Goal: Information Seeking & Learning: Find specific fact

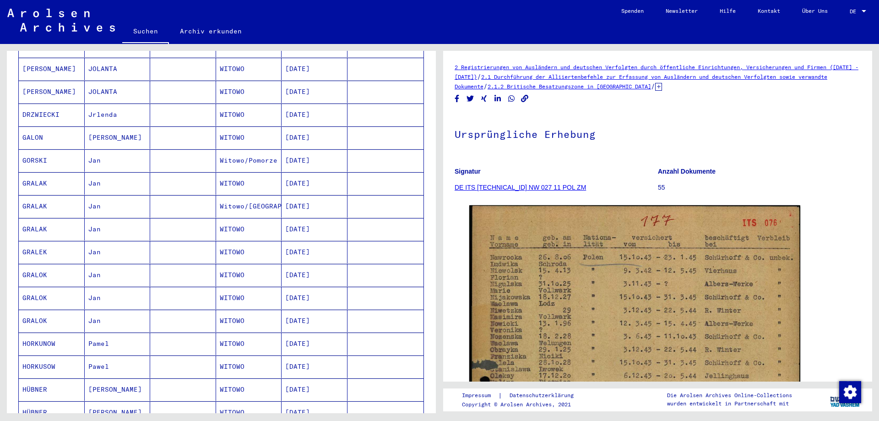
scroll to position [641, 0]
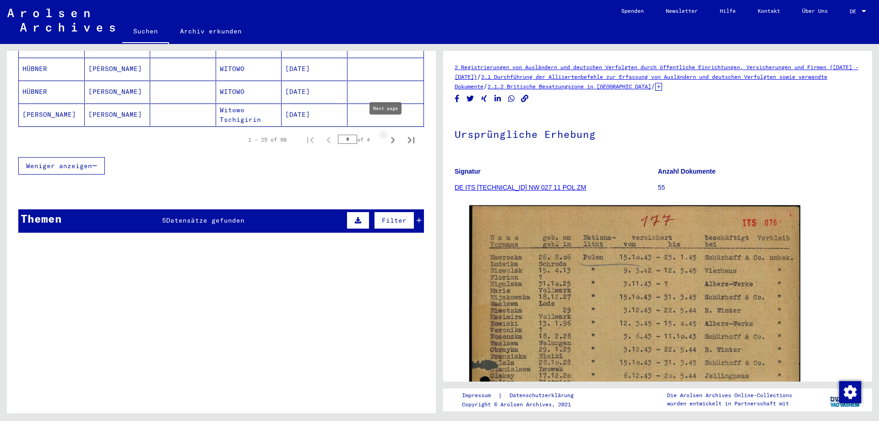
click at [391, 137] on icon "Next page" at bounding box center [393, 140] width 4 height 6
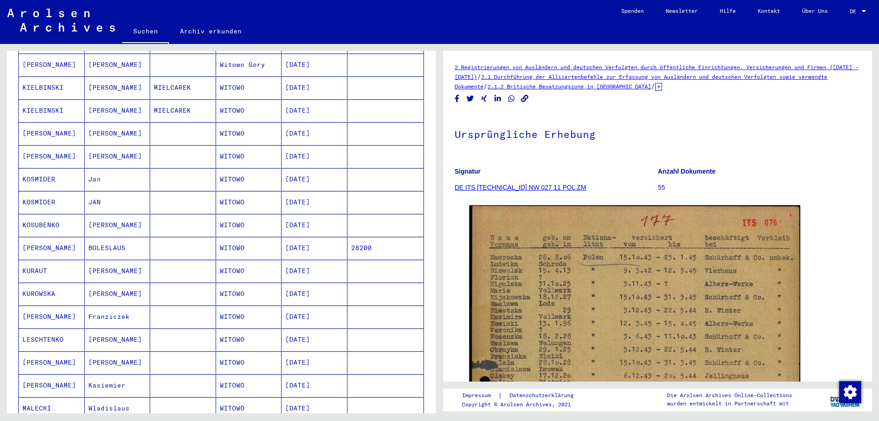
scroll to position [412, 0]
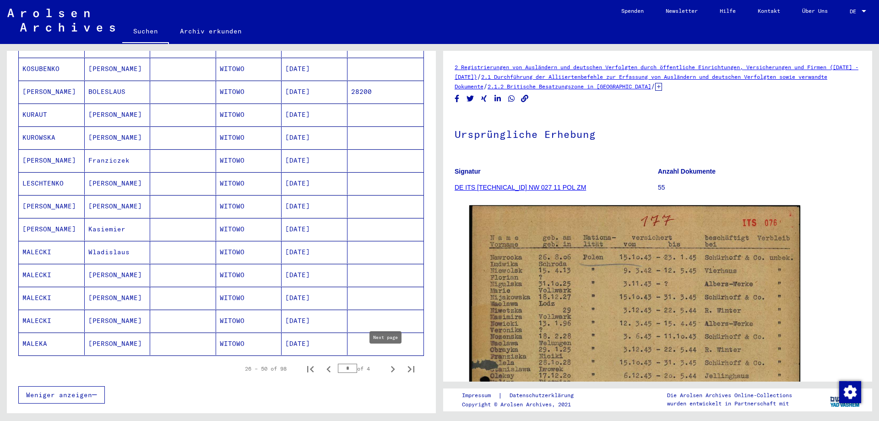
click at [387, 363] on icon "Next page" at bounding box center [393, 369] width 13 height 13
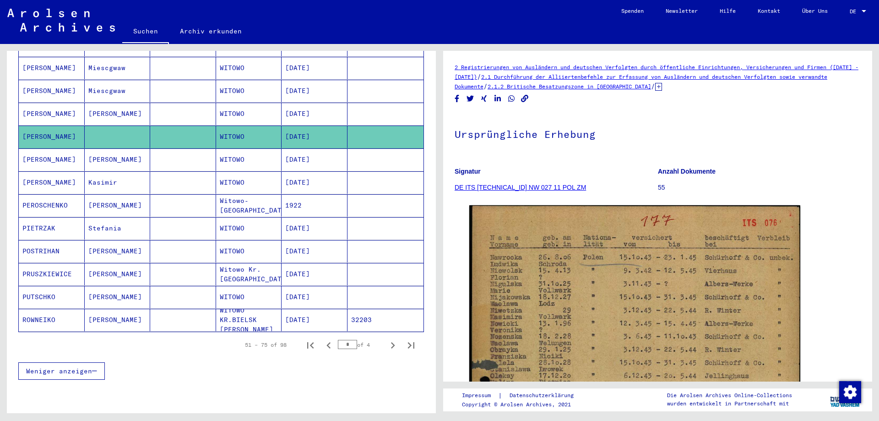
scroll to position [550, 0]
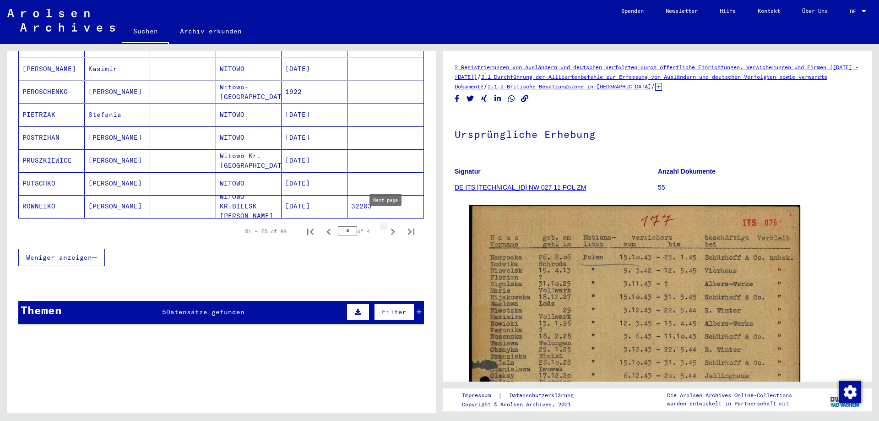
click at [387, 225] on icon "Next page" at bounding box center [393, 231] width 13 height 13
type input "*"
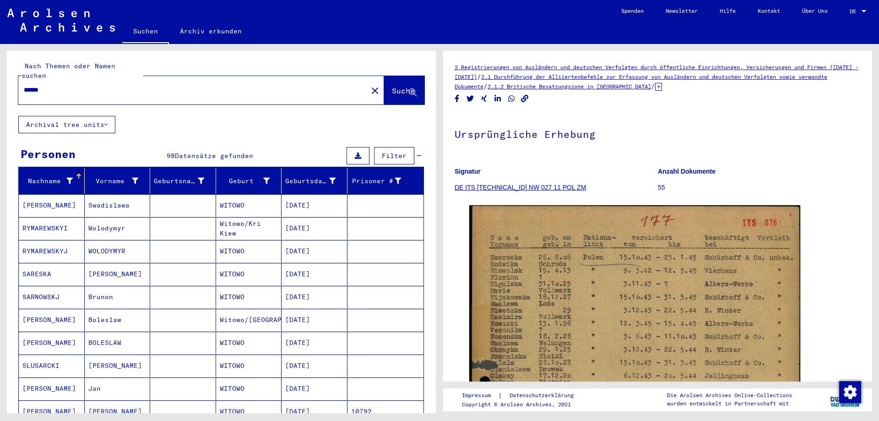
scroll to position [0, 0]
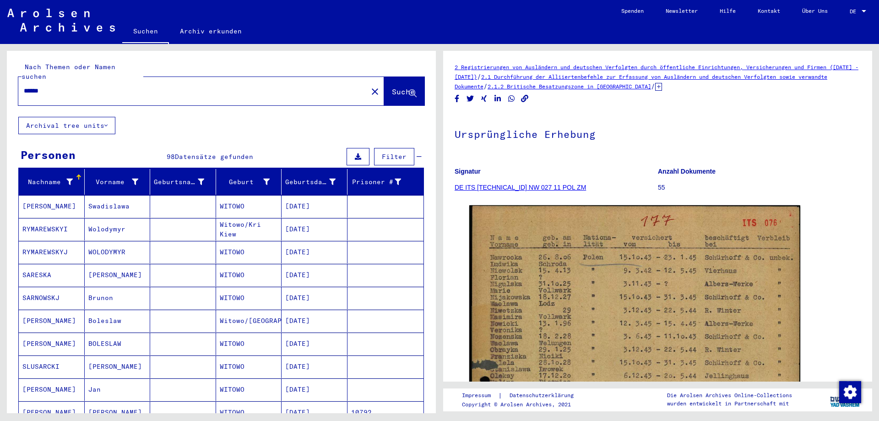
click at [370, 86] on mat-icon "close" at bounding box center [375, 91] width 11 height 11
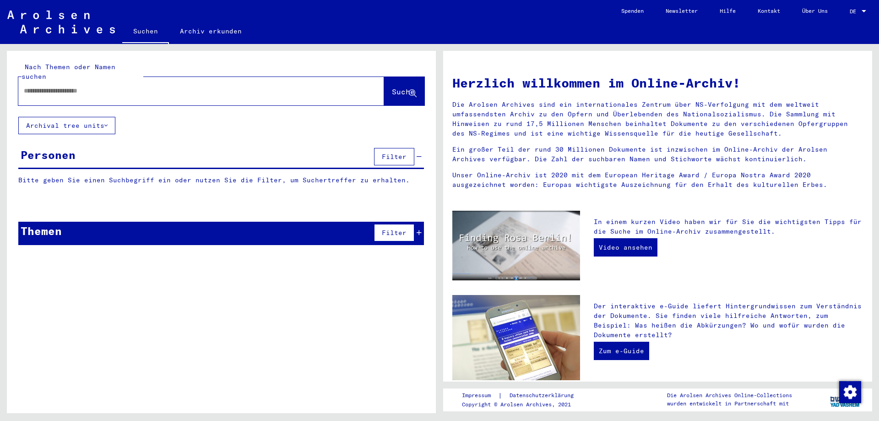
click at [312, 86] on input "text" at bounding box center [190, 91] width 333 height 10
type input "********"
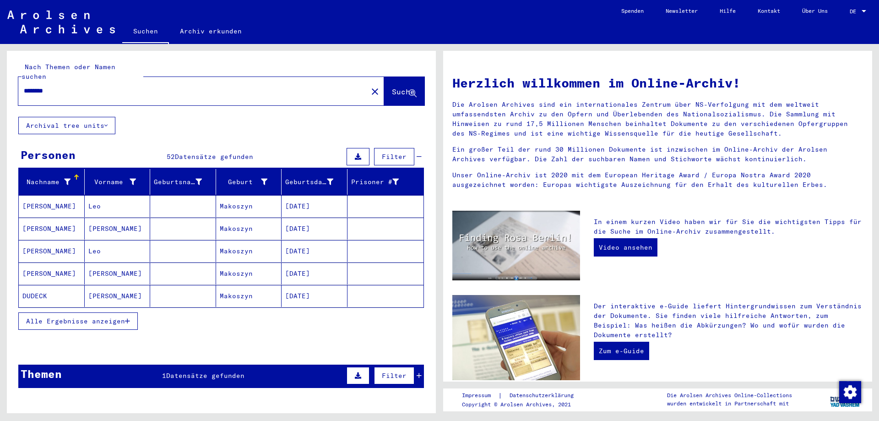
click at [117, 316] on button "Alle Ergebnisse anzeigen" at bounding box center [78, 320] width 120 height 17
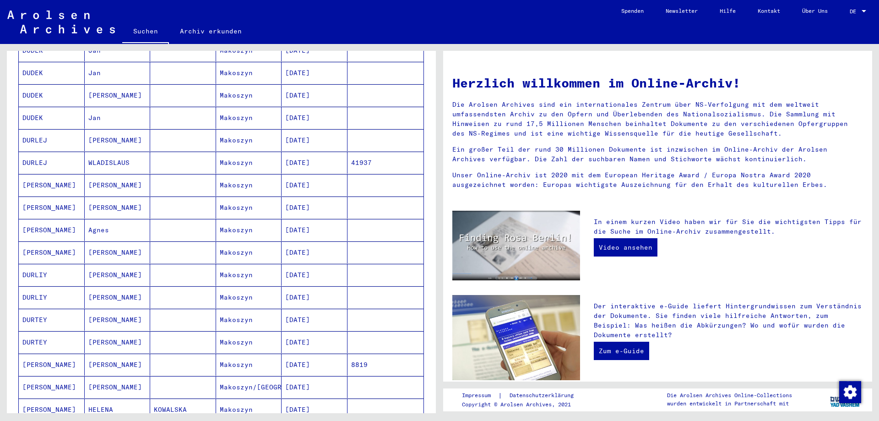
scroll to position [366, 0]
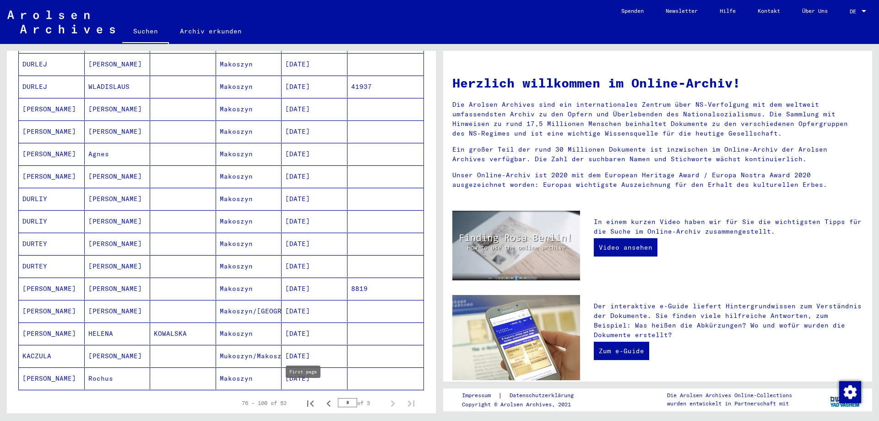
click at [307, 400] on icon "First page" at bounding box center [310, 403] width 6 height 6
click at [390, 397] on icon "Next page" at bounding box center [393, 403] width 13 height 13
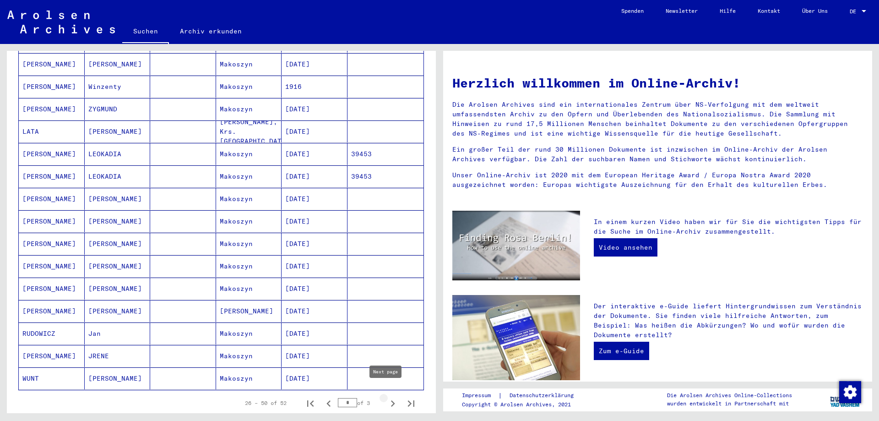
click at [389, 397] on icon "Next page" at bounding box center [393, 403] width 13 height 13
type input "*"
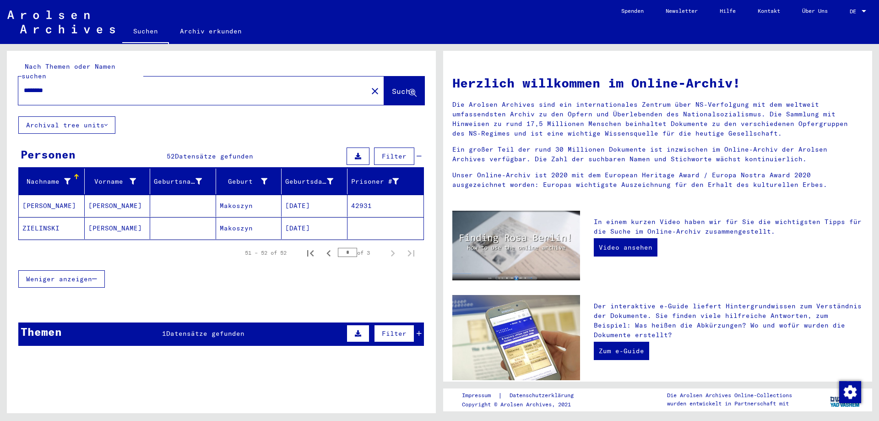
scroll to position [0, 0]
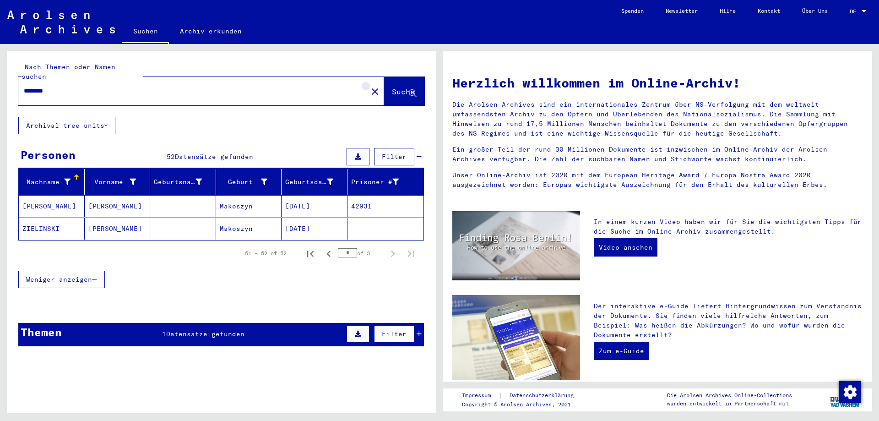
click at [370, 86] on mat-icon "close" at bounding box center [375, 91] width 11 height 11
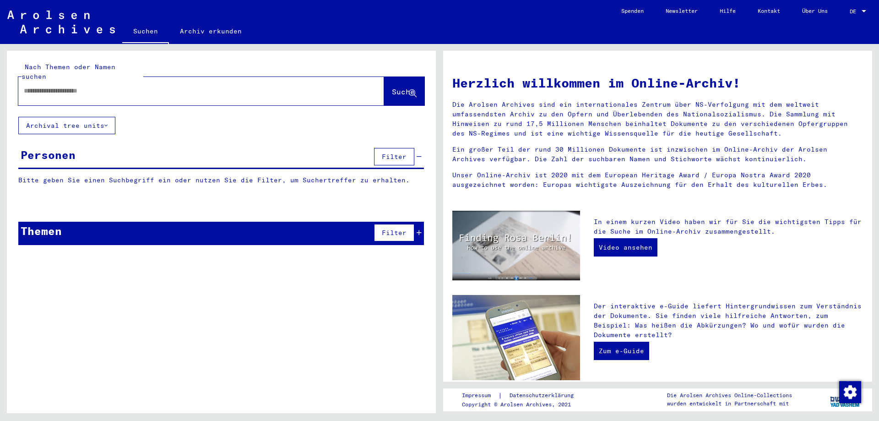
click at [337, 86] on input "text" at bounding box center [190, 91] width 333 height 10
type input "*********"
